Goal: Navigation & Orientation: Find specific page/section

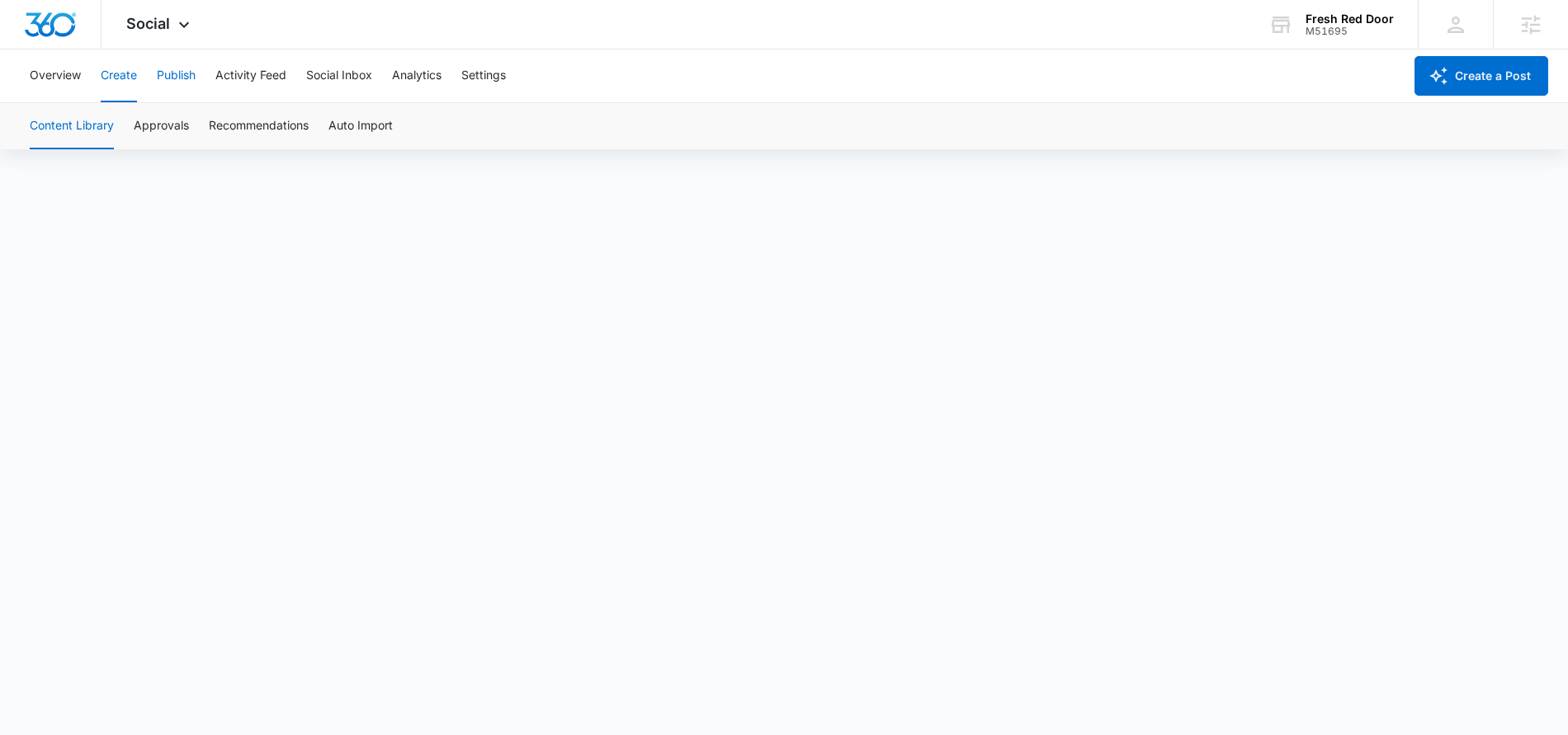
click at [185, 71] on button "Publish" at bounding box center [176, 76] width 39 height 52
click at [115, 81] on button "Create" at bounding box center [118, 76] width 36 height 52
click at [161, 123] on button "Approvals" at bounding box center [161, 126] width 55 height 46
